Goal: Communication & Community: Answer question/provide support

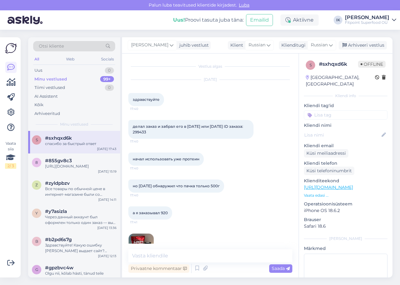
scroll to position [120, 0]
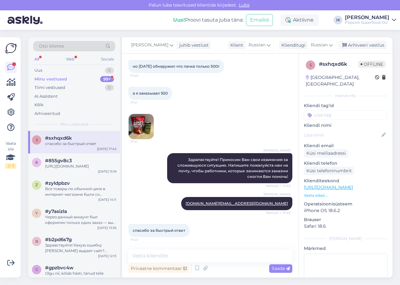
click at [100, 77] on div "Minu vestlused 99+" at bounding box center [74, 79] width 82 height 9
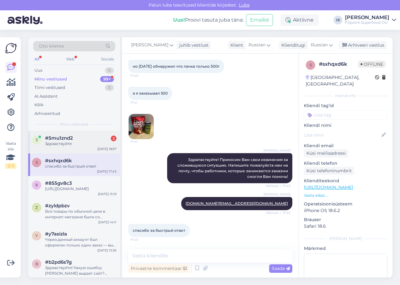
click at [110, 144] on div "Здравствуйте" at bounding box center [80, 144] width 71 height 6
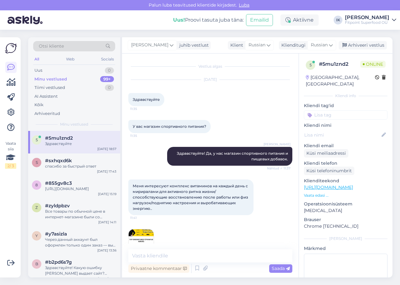
scroll to position [1856, 0]
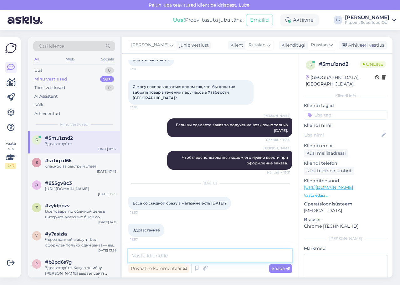
click at [196, 260] on textarea at bounding box center [210, 255] width 164 height 13
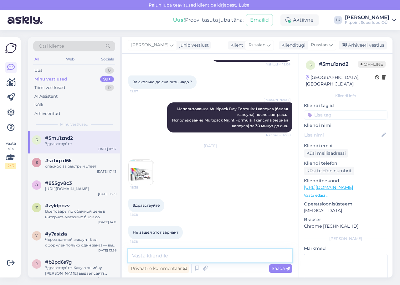
scroll to position [1167, 0]
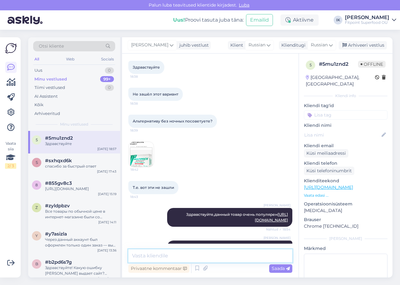
click at [200, 253] on textarea at bounding box center [210, 255] width 164 height 13
type textarea "Здравствуйте! Вас интересует какой-то конкретный товар?"
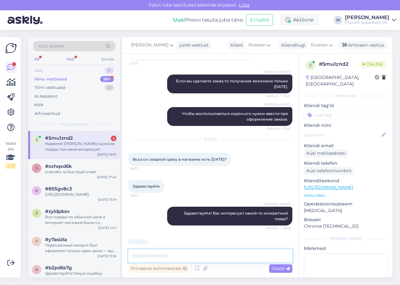
scroll to position [1943, 0]
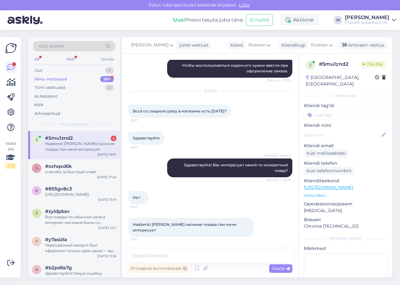
click at [322, 193] on p "Vaata edasi ..." at bounding box center [346, 196] width 84 height 6
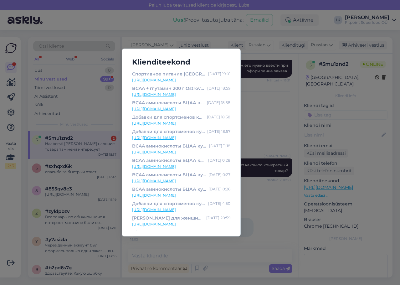
click at [195, 95] on link "[URL][DOMAIN_NAME]" at bounding box center [181, 95] width 98 height 6
click at [204, 256] on div "Klienditeekond Спортивное питание [GEOGRAPHIC_DATA] [GEOGRAPHIC_DATA] - магазин…" at bounding box center [200, 142] width 400 height 285
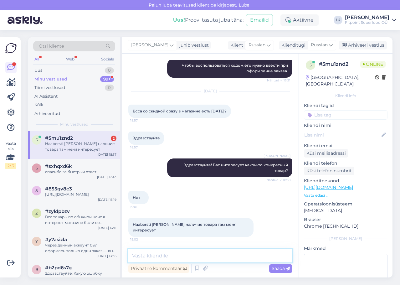
click at [204, 255] on textarea at bounding box center [210, 255] width 164 height 13
type textarea "п"
type textarea "По сидке на Haabersti есть данные товары"
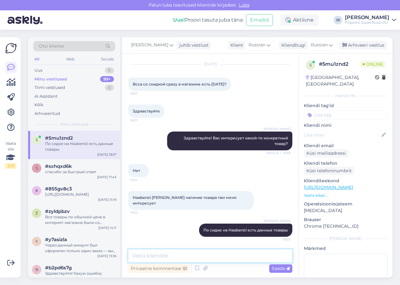
paste textarea "[URL][DOMAIN_NAME]"
type textarea "https://[DOMAIN_NAME]/ru/scivation-xtend-bcaas-30serv-410g/\"
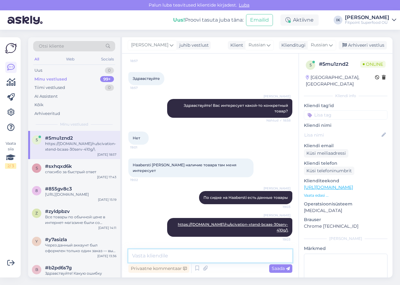
click at [271, 255] on textarea at bounding box center [210, 255] width 164 height 13
paste textarea "[URL][DOMAIN_NAME]"
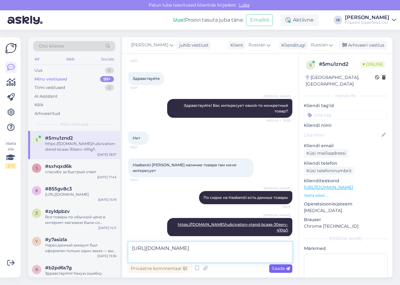
type textarea "[URL][DOMAIN_NAME]"
click at [281, 268] on span "Saada" at bounding box center [281, 269] width 18 height 6
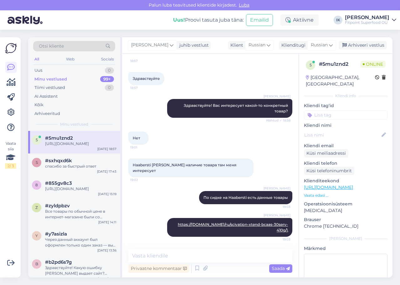
scroll to position [2029, 0]
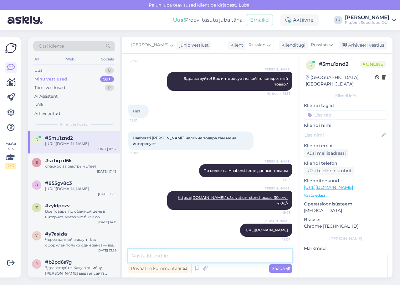
click at [258, 257] on textarea at bounding box center [210, 255] width 164 height 13
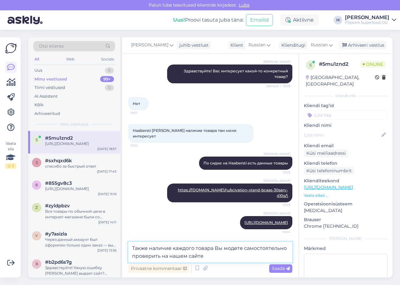
click at [235, 250] on textarea "Также наличие каждого товара Вы модете самостоятельно проверить на нашем сайте" at bounding box center [210, 252] width 164 height 21
click at [274, 259] on textarea "Также наличие каждого товара Вы модете самостоятельно проверить на нашем сайте" at bounding box center [210, 252] width 164 height 21
type textarea "Также наличие каждого товара Вы модете самостоятельно проверить на нашем сайте."
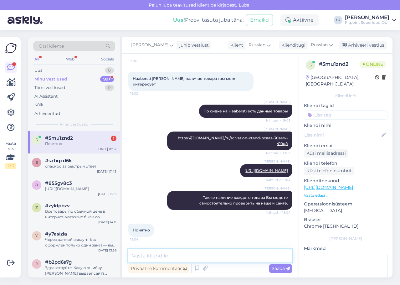
scroll to position [2116, 0]
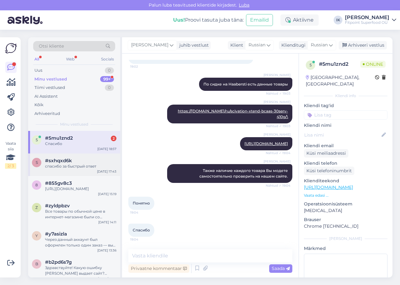
click at [61, 161] on span "#sxhqxd6k" at bounding box center [58, 161] width 27 height 6
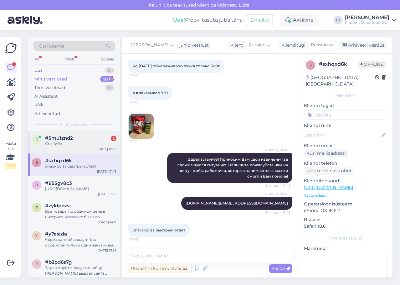
click at [68, 141] on span "#5mu1znd2" at bounding box center [59, 138] width 28 height 6
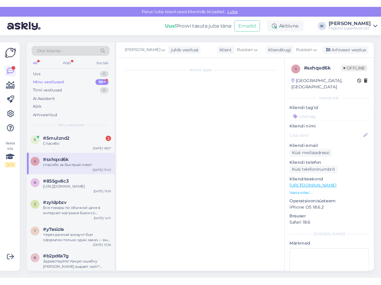
scroll to position [2013, 0]
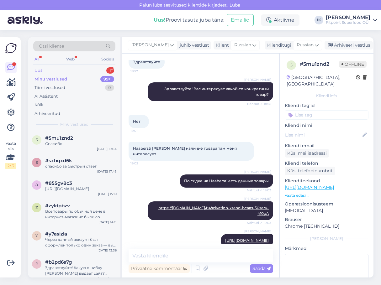
click at [90, 68] on div "Uus 1" at bounding box center [74, 70] width 82 height 9
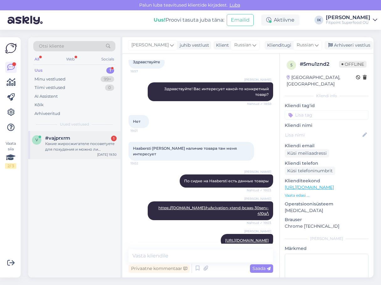
click at [99, 149] on div "Какие жиросжигателе посоветуете для похудения и можно ли совмещать с ашвагандой" at bounding box center [80, 146] width 71 height 11
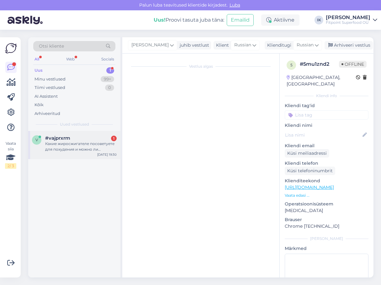
scroll to position [0, 0]
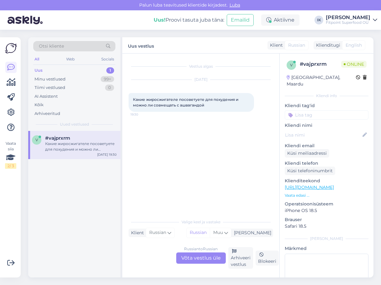
click at [205, 161] on div "Vestlus algas [DATE] Какие жиросжигателе посоветуете для похудения и можно ли с…" at bounding box center [203, 135] width 150 height 150
drag, startPoint x: 208, startPoint y: 107, endPoint x: 130, endPoint y: 99, distance: 77.8
click at [130, 99] on div "Какие жиросжигателе посоветуете для похудения и можно ли совмещать с ашвагандой…" at bounding box center [190, 102] width 125 height 19
copy span "Какие жиросжигателе посоветуете для похудения и можно ли совмещать с ашвагандой"
click at [212, 255] on div "Russian to Russian Võta vestlus üle" at bounding box center [201, 258] width 50 height 11
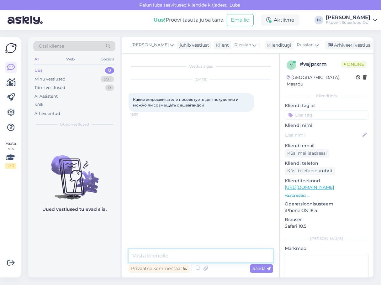
click at [214, 258] on textarea at bounding box center [200, 255] width 144 height 13
paste textarea "Здравствуйте! 👋 Ашваганду можно совмещать с жиросжигателями. Безопасные вариант…"
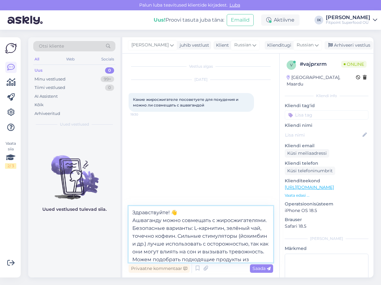
scroll to position [16, 0]
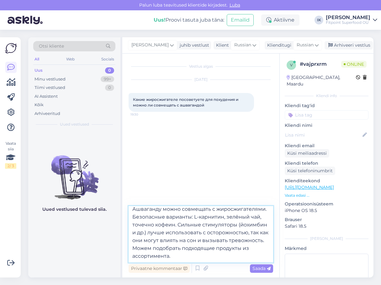
drag, startPoint x: 244, startPoint y: 213, endPoint x: 183, endPoint y: 213, distance: 61.1
click at [183, 213] on textarea "Здравствуйте! 👋 Ашваганду можно совмещать с жиросжигателями. Безопасные вариант…" at bounding box center [200, 234] width 144 height 56
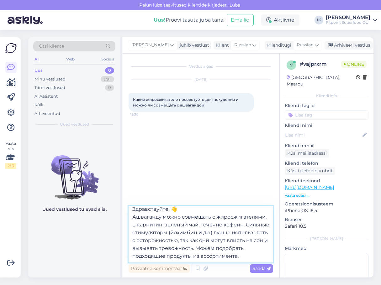
scroll to position [0, 0]
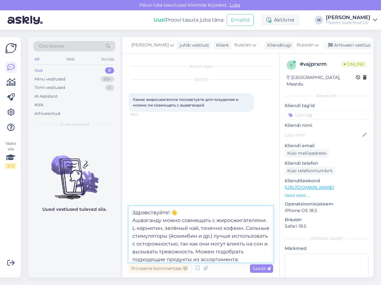
click at [182, 224] on textarea "Здравствуйте! 👋 Ашваганду можно совмещать с жиросжигателями. L-карнитин, зелёны…" at bounding box center [200, 234] width 144 height 56
paste textarea "Из наиболее популярных и безопасных вариантов жиросжигателей мы можем порекомен…"
click at [184, 227] on textarea "Здравствуйте! 👋 Ашваганду можно совмещать с жиросжигателями.Из наиболее популяр…" at bounding box center [200, 234] width 144 height 56
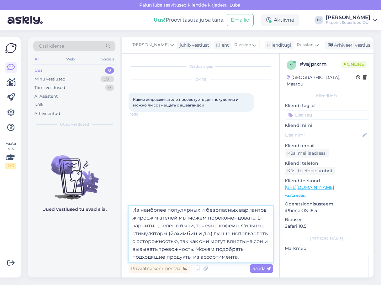
scroll to position [27, 0]
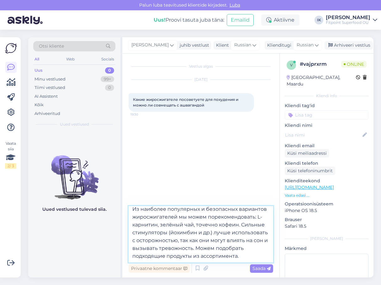
drag, startPoint x: 186, startPoint y: 225, endPoint x: 233, endPoint y: 214, distance: 47.6
click at [233, 214] on textarea "Здравствуйте! 👋 Ашваганду можно совмещать с жиросжигателями. Из наиболее популя…" at bounding box center [200, 234] width 144 height 56
click at [201, 214] on textarea "Здравствуйте! 👋 Ашваганду можно совмещать с жиросжигателями. Из наиболее популя…" at bounding box center [200, 234] width 144 height 56
click at [235, 223] on textarea "Здравствуйте! 👋 Ашваганду можно совмещать с жиросжигателями. Из наиболее популя…" at bounding box center [200, 234] width 144 height 56
drag, startPoint x: 237, startPoint y: 239, endPoint x: 232, endPoint y: 217, distance: 23.4
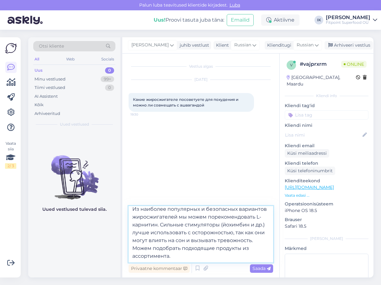
click at [232, 217] on textarea "Здравствуйте! 👋 Ашваганду можно совмещать с жиросжигателями. Из наиболее популя…" at bounding box center [200, 234] width 144 height 56
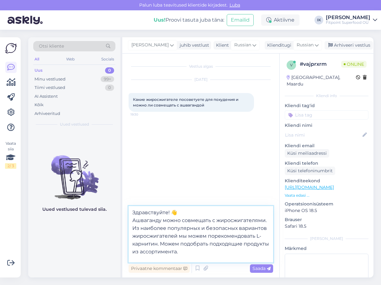
scroll to position [3, 0]
click at [208, 256] on textarea "Здравствуйте! 👋 Ашваганду можно совмещать с жиросжигателями. Из наиболее популя…" at bounding box center [200, 234] width 144 height 56
type textarea "Здравствуйте! 👋 Ашваганду можно совмещать с жиросжигателями. Из наиболее популя…"
click at [257, 267] on span "Saada" at bounding box center [261, 269] width 18 height 6
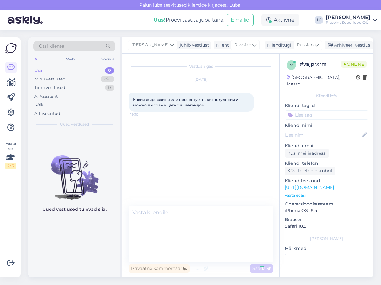
scroll to position [0, 0]
